Goal: Task Accomplishment & Management: Manage account settings

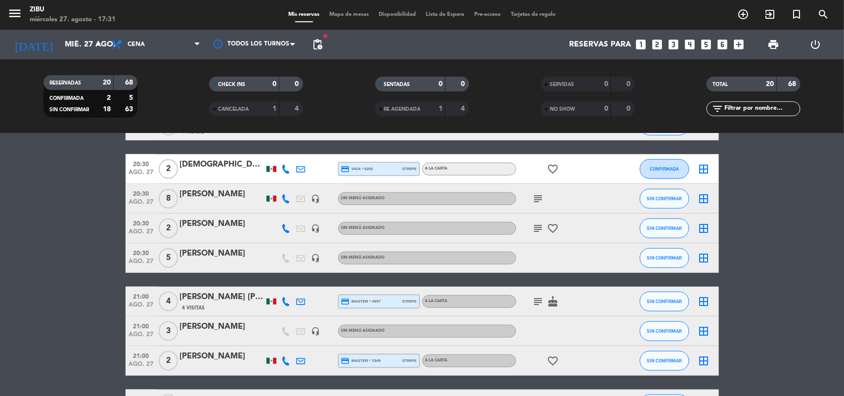
scroll to position [396, 0]
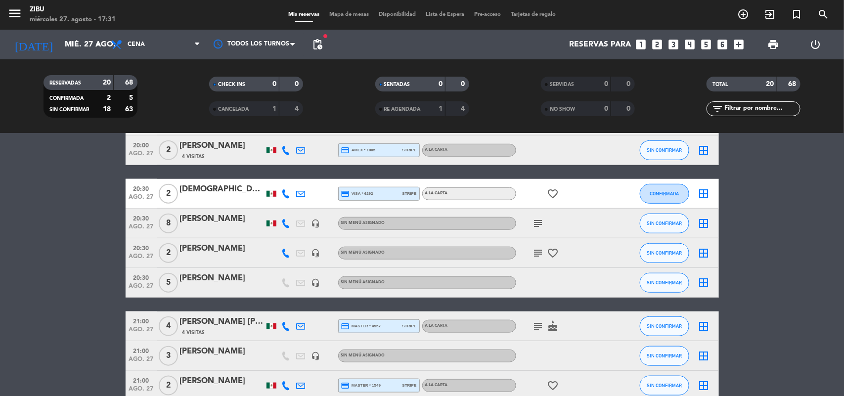
click at [193, 246] on div "[PERSON_NAME]" at bounding box center [222, 248] width 84 height 13
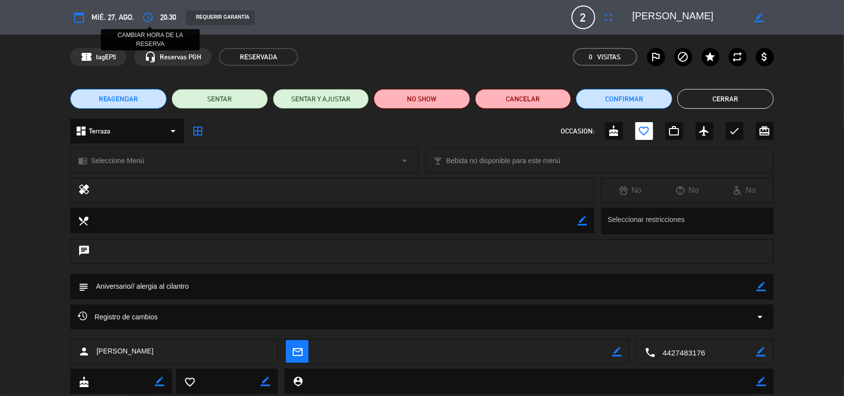
click at [156, 18] on button "access_time" at bounding box center [148, 17] width 18 height 18
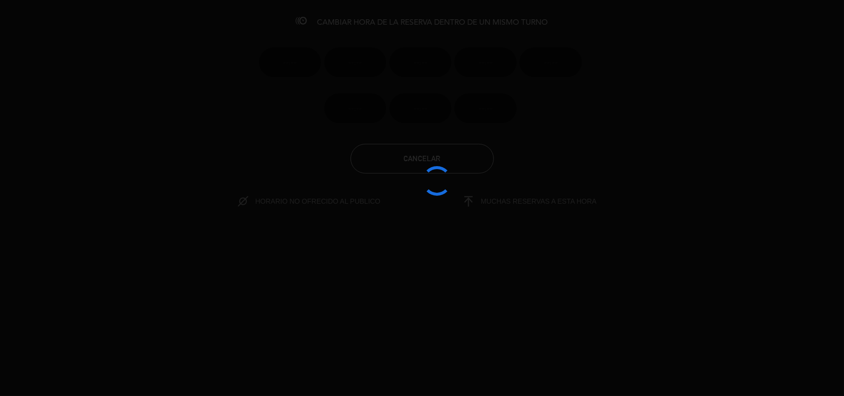
click at [448, 162] on div at bounding box center [422, 198] width 844 height 396
click at [434, 152] on div at bounding box center [422, 198] width 844 height 396
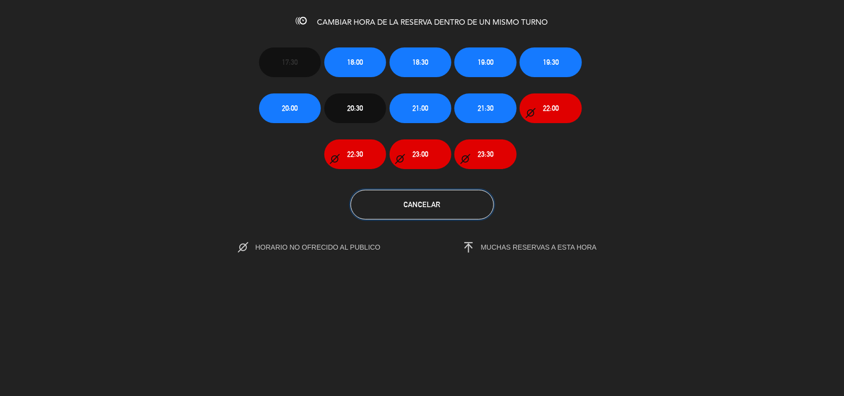
click at [417, 190] on button "Cancelar" at bounding box center [422, 205] width 143 height 30
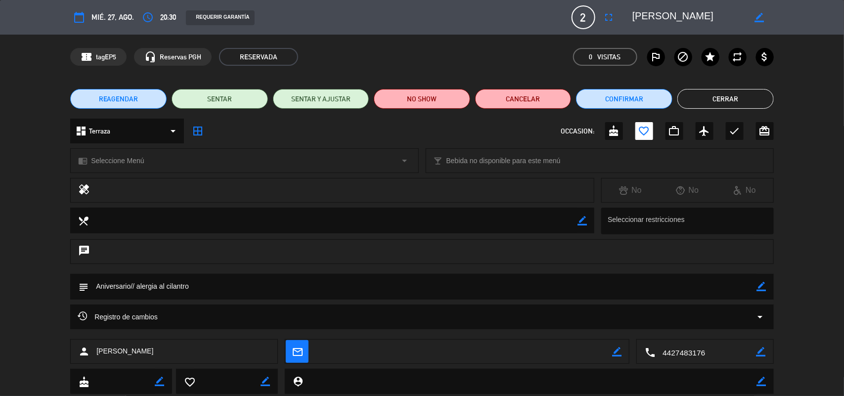
click at [713, 95] on button "Cerrar" at bounding box center [726, 99] width 96 height 20
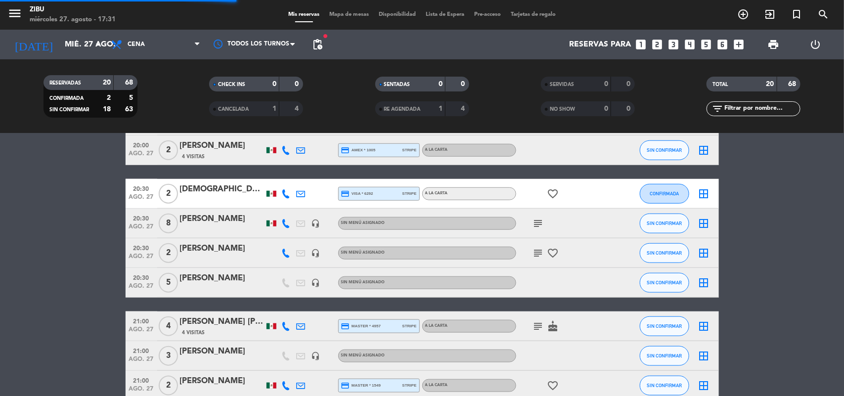
click at [28, 391] on bookings-row "17:30 ago. 27 2 [PERSON_NAME] headset_mic Sin menú asignado SIN CONFIRMAR borde…" at bounding box center [422, 128] width 844 height 691
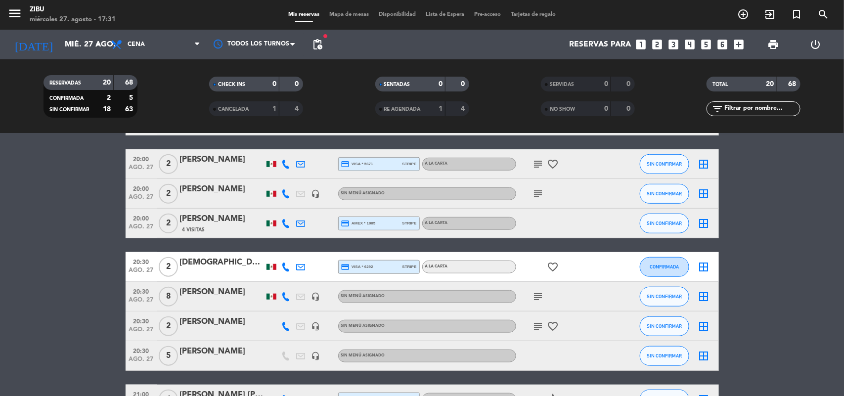
scroll to position [322, 0]
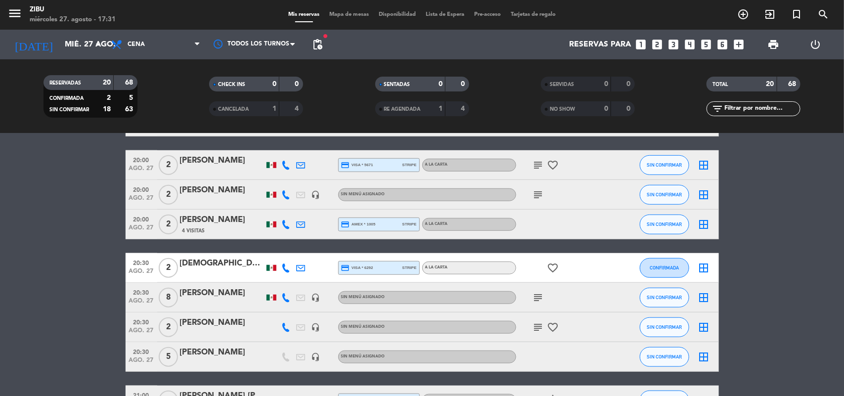
click at [226, 225] on div "[PERSON_NAME]" at bounding box center [222, 220] width 84 height 13
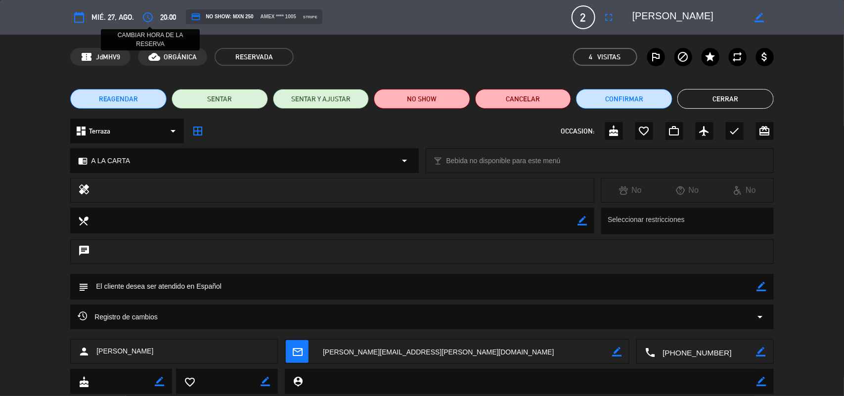
click at [147, 20] on icon "access_time" at bounding box center [148, 17] width 12 height 12
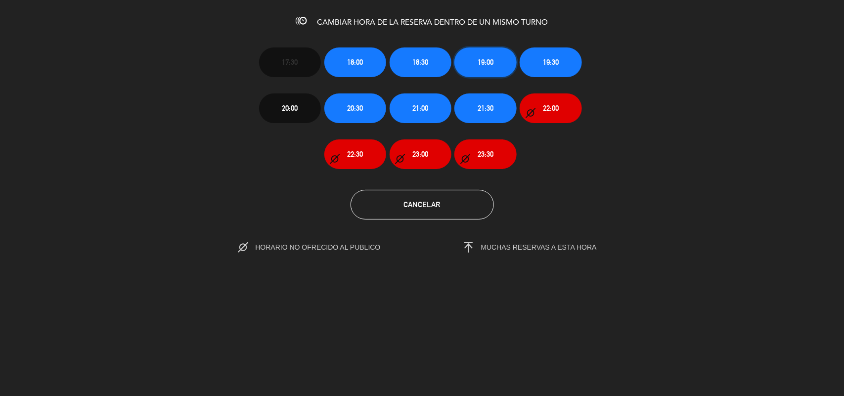
click at [502, 63] on button "19:00" at bounding box center [486, 62] width 62 height 30
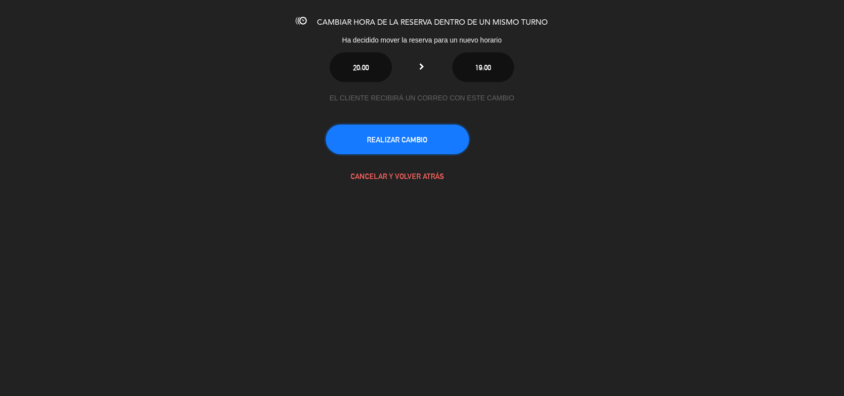
click at [391, 144] on button "REALIZAR CAMBIO" at bounding box center [397, 140] width 143 height 30
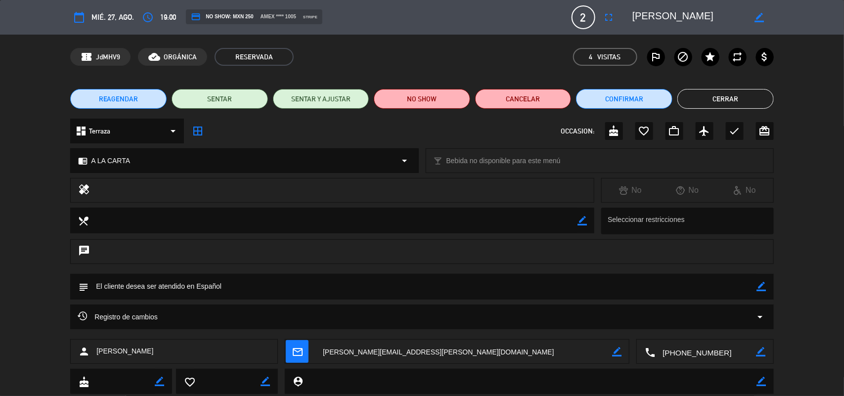
click at [734, 97] on button "Cerrar" at bounding box center [726, 99] width 96 height 20
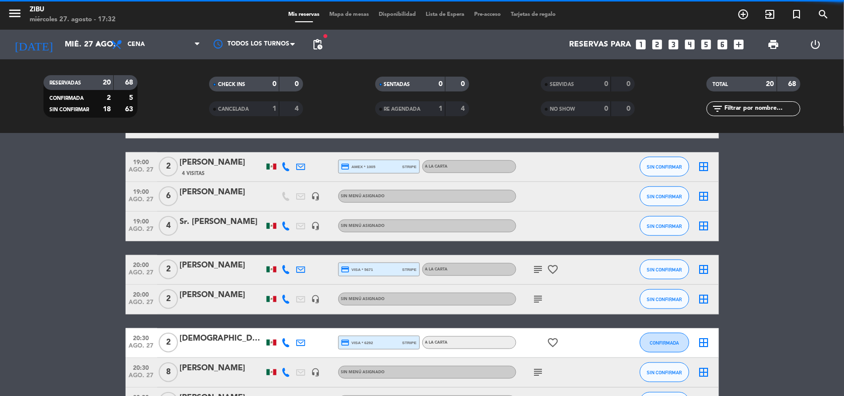
scroll to position [439, 0]
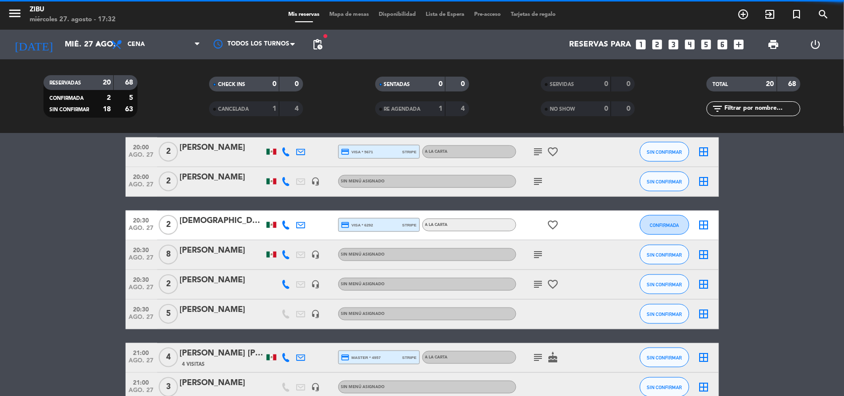
click at [110, 187] on bookings-row "18:00 ago. 27 4 [PERSON_NAME] credit_card visa * 7173 stripe A LA CARTA card_gi…" at bounding box center [422, 182] width 844 height 647
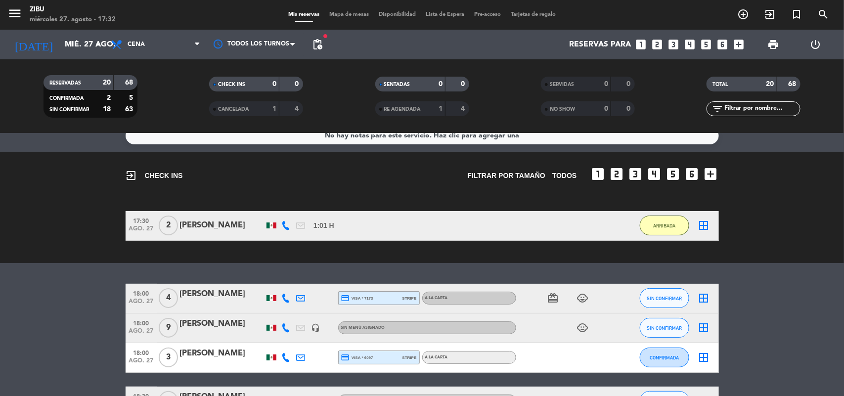
scroll to position [0, 0]
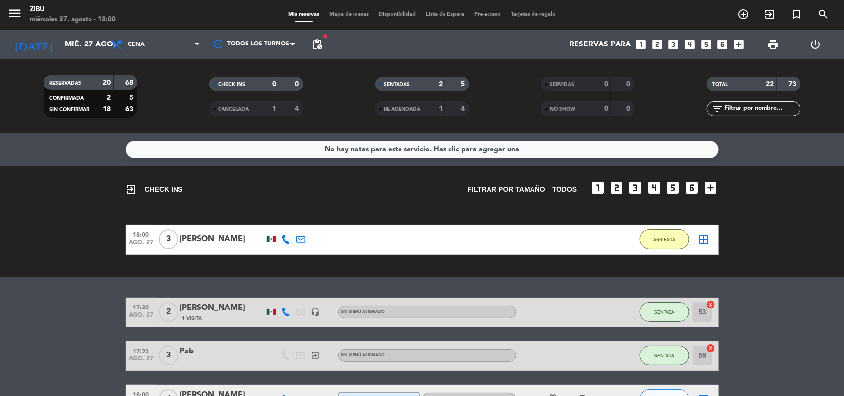
click at [70, 216] on div "exit_to_app CHECK INS Filtrar por tamaño TODOS looks_one looks_two looks_3 look…" at bounding box center [422, 221] width 844 height 111
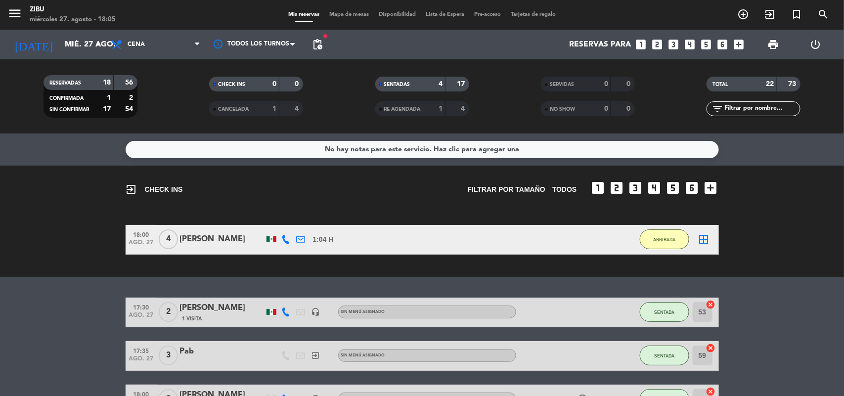
click at [685, 45] on icon "looks_4" at bounding box center [690, 44] width 13 height 13
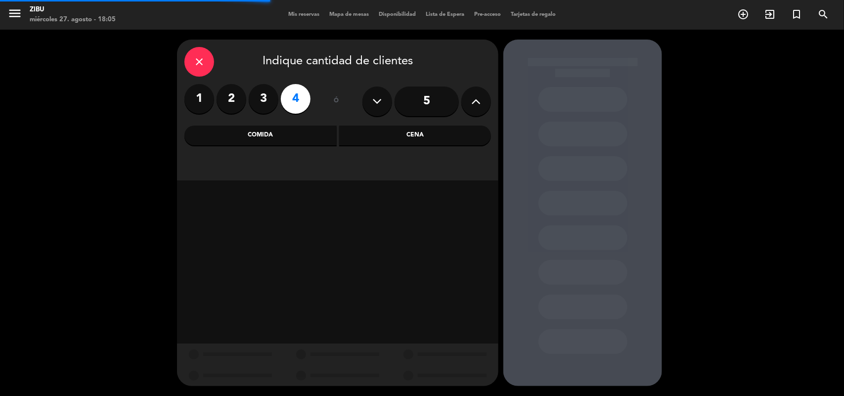
click at [384, 139] on div "Cena" at bounding box center [415, 136] width 152 height 20
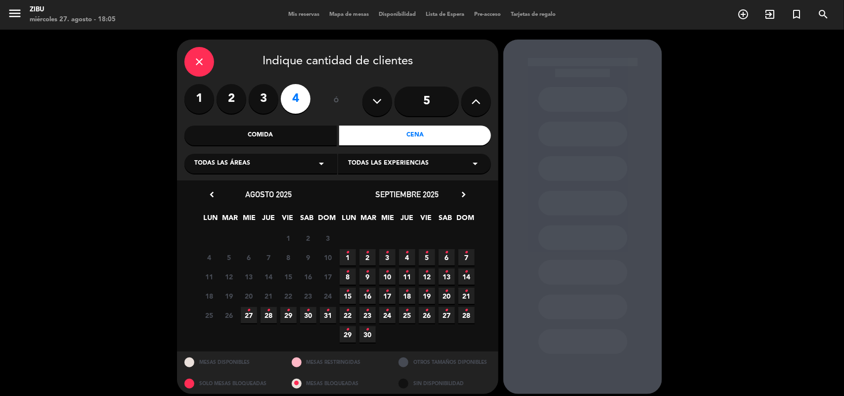
click at [253, 311] on span "27 •" at bounding box center [249, 315] width 16 height 16
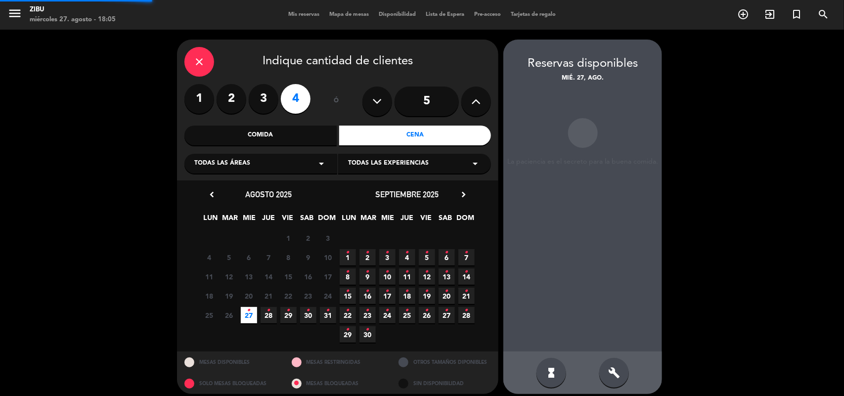
scroll to position [6, 0]
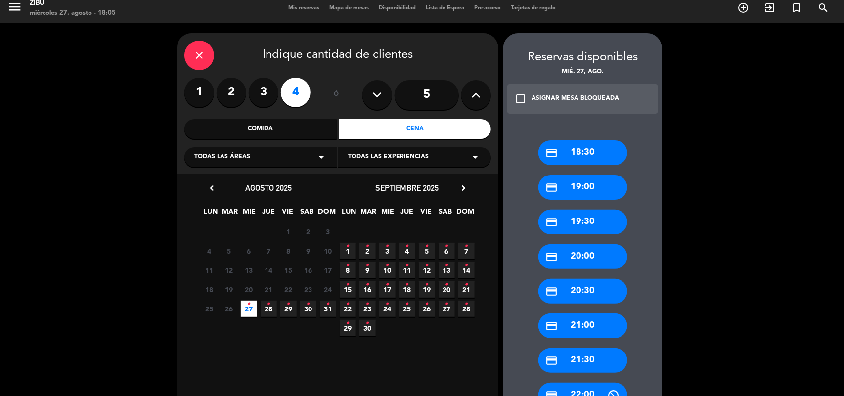
click at [583, 222] on div "credit_card 19:30" at bounding box center [583, 222] width 89 height 25
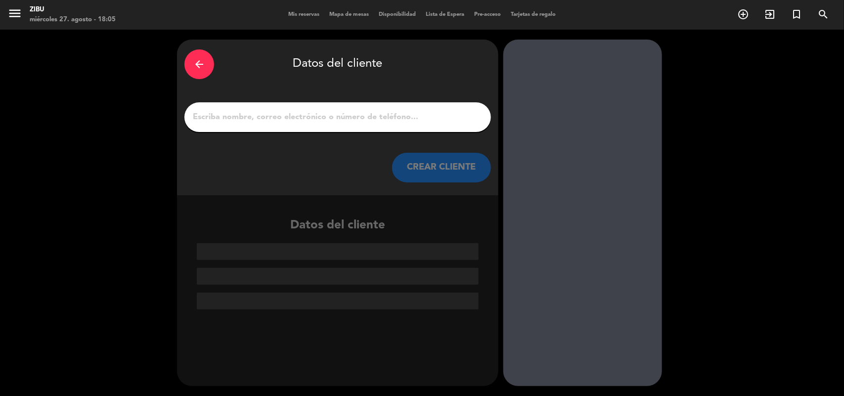
scroll to position [0, 0]
click at [433, 119] on input "1" at bounding box center [338, 117] width 292 height 14
paste input "[PERSON_NAME]"
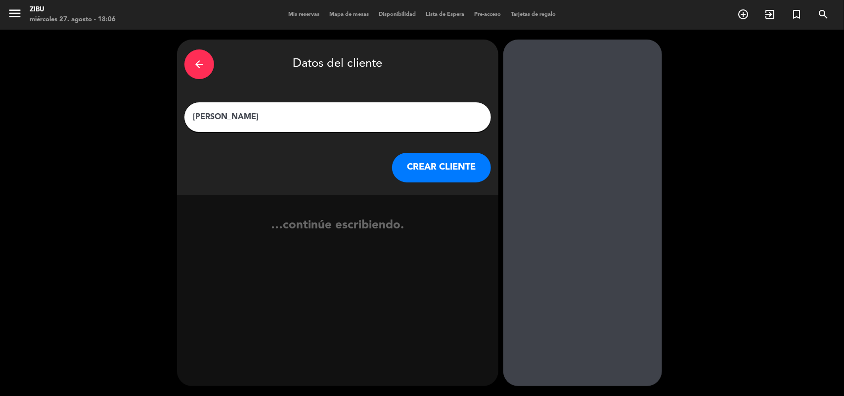
type input "[PERSON_NAME]"
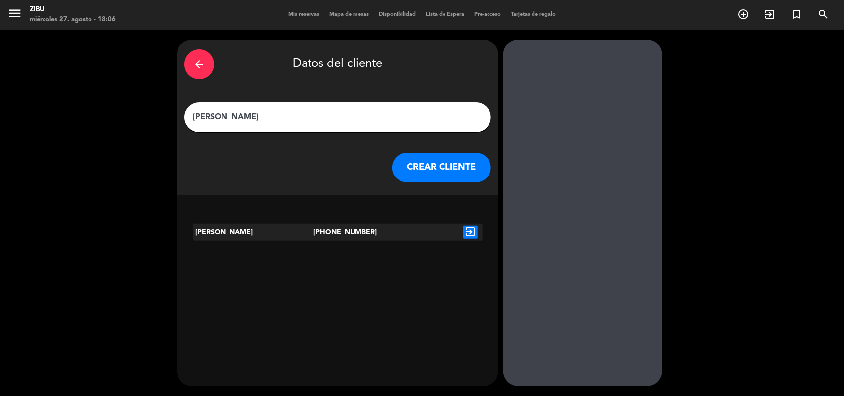
click at [463, 240] on div "exit_to_app" at bounding box center [471, 232] width 24 height 17
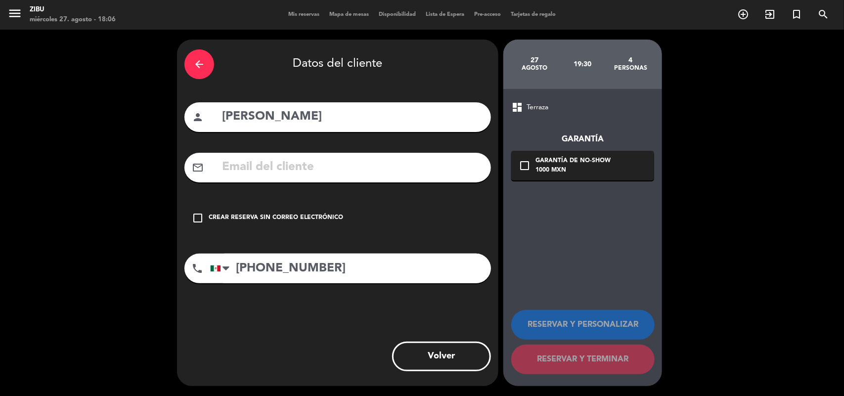
click at [474, 226] on div "check_box_outline_blank Crear reserva sin correo electrónico" at bounding box center [337, 218] width 307 height 30
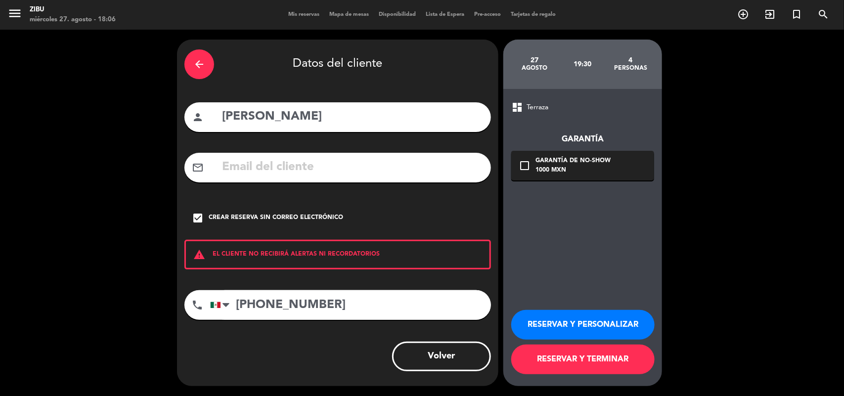
click at [602, 318] on button "RESERVAR Y PERSONALIZAR" at bounding box center [582, 325] width 143 height 30
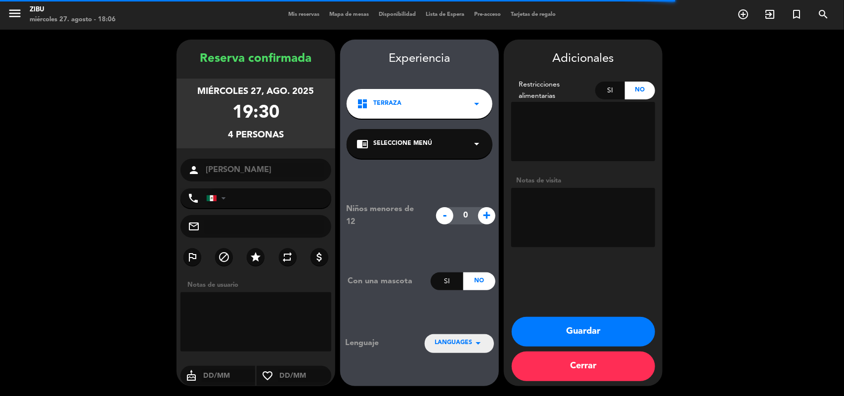
type input "[PHONE_NUMBER]"
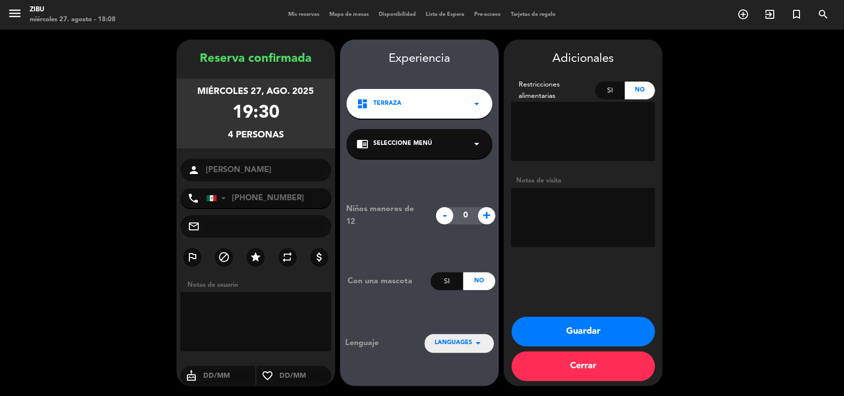
click at [551, 212] on textarea at bounding box center [583, 217] width 144 height 59
type textarea "Cumpleaños"
click at [492, 212] on span "+" at bounding box center [486, 215] width 17 height 17
type input "1"
click at [590, 322] on button "Guardar" at bounding box center [583, 332] width 143 height 30
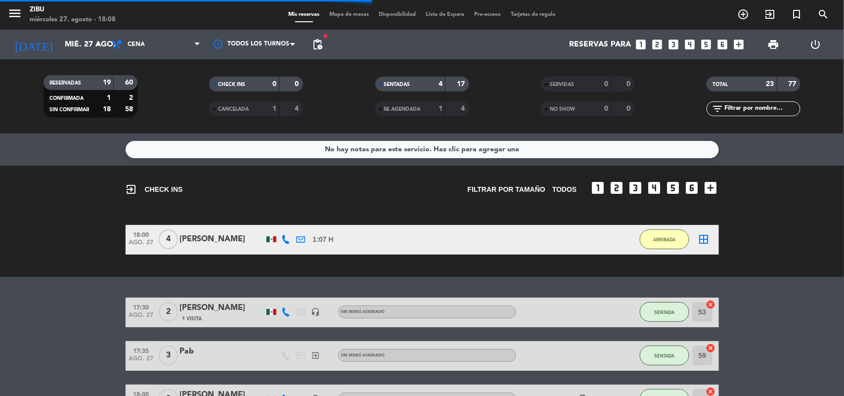
click at [72, 191] on div "exit_to_app CHECK INS Filtrar por tamaño TODOS looks_one looks_two looks_3 look…" at bounding box center [422, 221] width 844 height 111
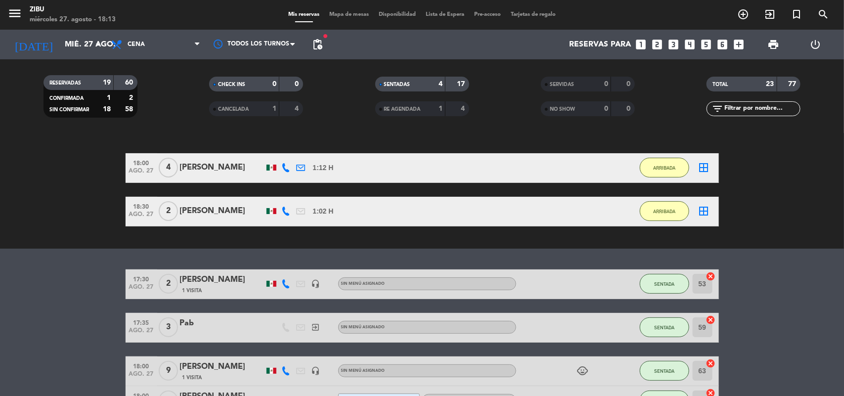
scroll to position [74, 0]
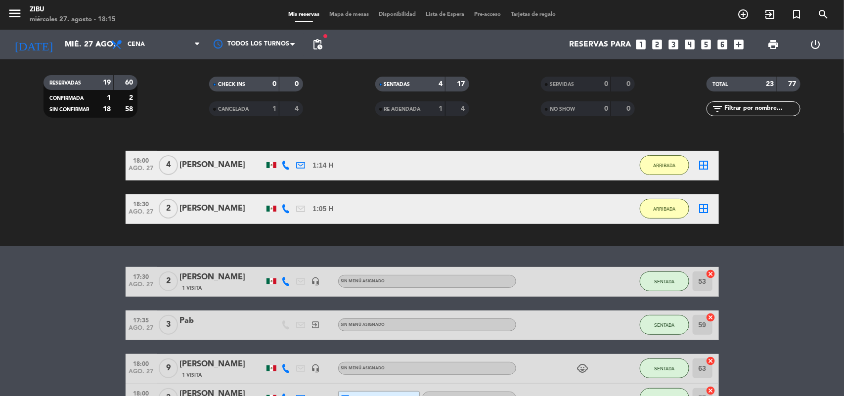
click at [488, 169] on div "18:00 ago. 27 4 [PERSON_NAME] 1:19 H / 13:18 H sms ARRIBADA border_all" at bounding box center [423, 166] width 594 height 30
